Goal: Find specific page/section: Find specific page/section

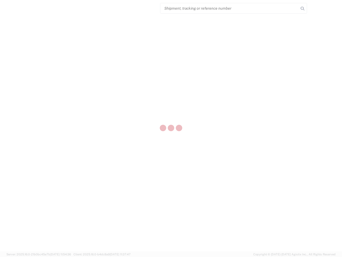
select select "US"
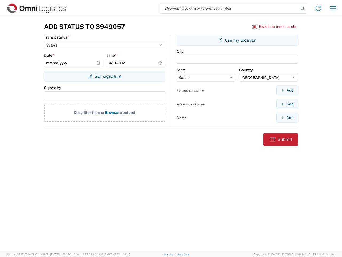
click at [230, 8] on input "search" at bounding box center [229, 8] width 138 height 10
click at [303, 9] on icon at bounding box center [302, 8] width 7 height 7
click at [319, 8] on icon at bounding box center [318, 8] width 9 height 9
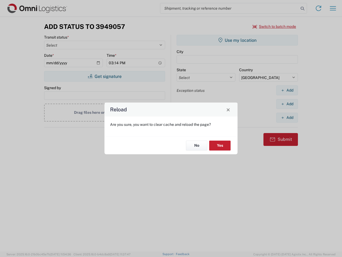
click at [333, 8] on div "Reload Are you sure, you want to clear cache and reload the page? No Yes" at bounding box center [171, 128] width 342 height 257
click at [275, 26] on div "Reload Are you sure, you want to clear cache and reload the page? No Yes" at bounding box center [171, 128] width 342 height 257
click at [105, 76] on div "Reload Are you sure, you want to clear cache and reload the page? No Yes" at bounding box center [171, 128] width 342 height 257
click at [237, 40] on div "Reload Are you sure, you want to clear cache and reload the page? No Yes" at bounding box center [171, 128] width 342 height 257
click at [287, 90] on div "Reload Are you sure, you want to clear cache and reload the page? No Yes" at bounding box center [171, 128] width 342 height 257
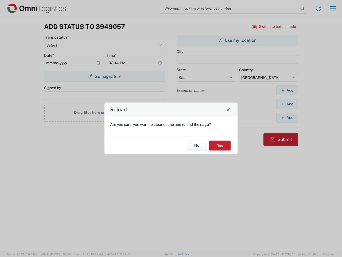
click at [287, 104] on div "Reload Are you sure, you want to clear cache and reload the page? No Yes" at bounding box center [171, 128] width 342 height 257
click at [287, 117] on div "Reload Are you sure, you want to clear cache and reload the page? No Yes" at bounding box center [171, 128] width 342 height 257
